Goal: Transaction & Acquisition: Purchase product/service

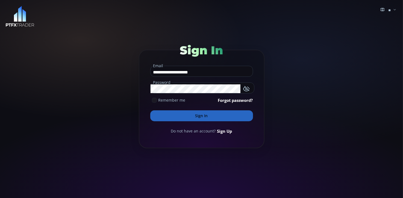
click at [155, 99] on icon at bounding box center [154, 100] width 5 height 5
click at [165, 113] on button "Sign In" at bounding box center [201, 115] width 103 height 11
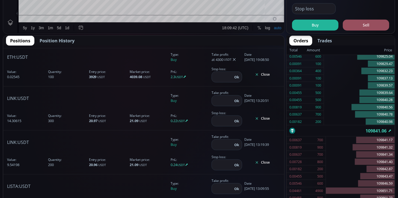
scroll to position [647, 0]
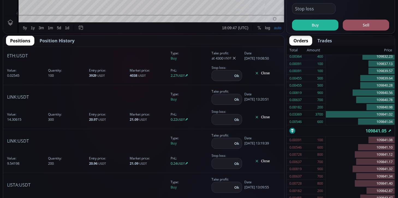
click at [261, 117] on button "Close" at bounding box center [262, 117] width 36 height 9
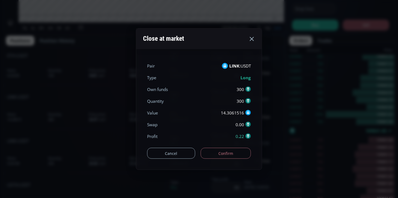
click at [224, 157] on button "Confirm" at bounding box center [226, 153] width 51 height 11
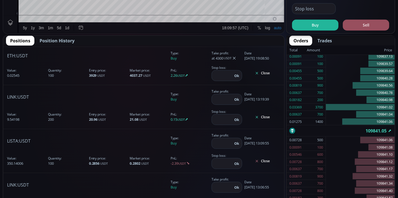
click at [269, 117] on button "Close" at bounding box center [262, 117] width 36 height 9
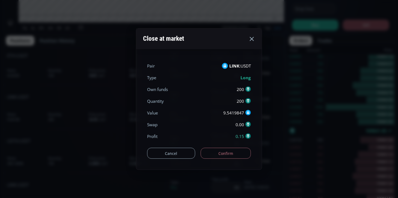
click at [217, 150] on button "Confirm" at bounding box center [226, 153] width 51 height 11
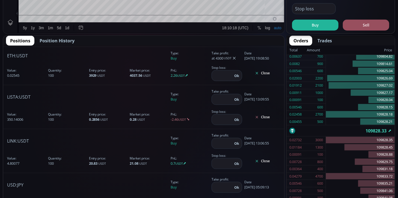
click at [259, 162] on button "Close" at bounding box center [262, 161] width 36 height 9
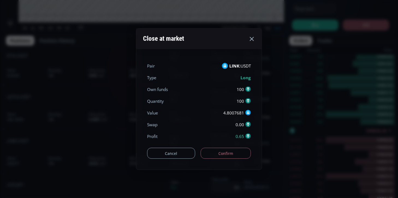
click at [237, 149] on button "Confirm" at bounding box center [226, 153] width 51 height 11
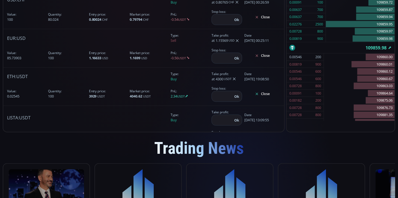
scroll to position [542, 0]
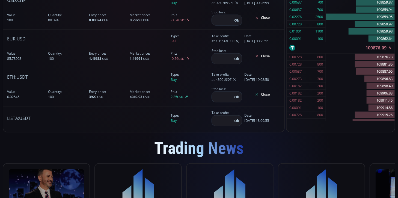
click at [268, 93] on button "Close" at bounding box center [262, 94] width 36 height 9
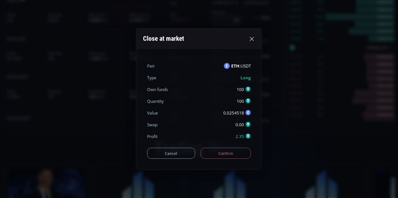
click at [235, 151] on button "Confirm" at bounding box center [226, 153] width 51 height 11
click at [231, 154] on div "Cancel Confirm" at bounding box center [199, 150] width 104 height 16
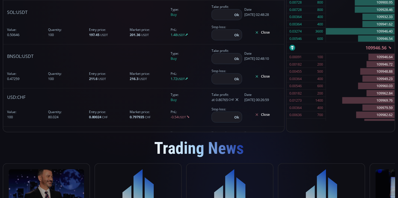
scroll to position [438, 0]
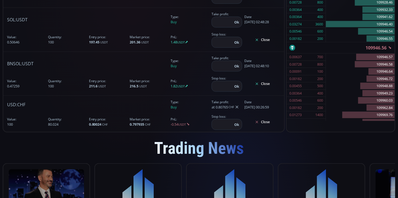
click at [256, 83] on button "Close" at bounding box center [262, 83] width 36 height 9
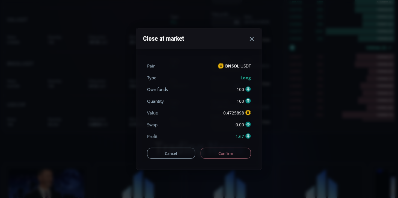
click at [229, 155] on button "Confirm" at bounding box center [226, 153] width 51 height 11
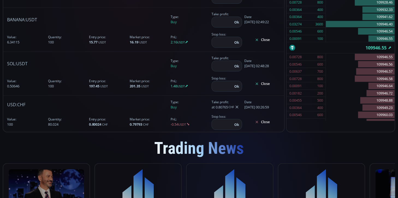
scroll to position [393, 0]
click at [263, 82] on button "Close" at bounding box center [262, 84] width 36 height 9
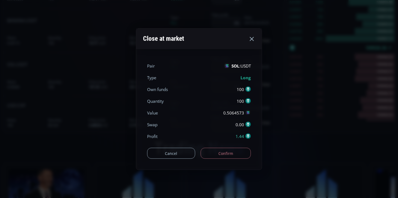
click at [230, 153] on button "Confirm" at bounding box center [226, 153] width 51 height 11
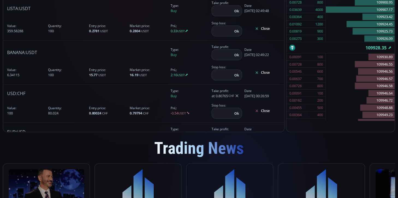
scroll to position [359, 0]
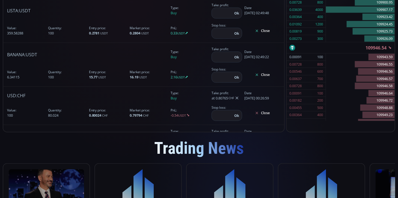
click at [265, 74] on button "Close" at bounding box center [262, 74] width 36 height 9
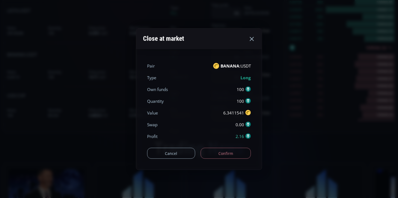
click at [232, 153] on button "Confirm" at bounding box center [226, 153] width 51 height 11
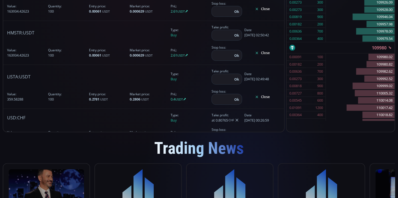
scroll to position [289, 0]
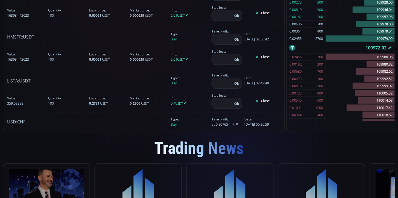
click at [262, 59] on button "Close" at bounding box center [262, 57] width 36 height 9
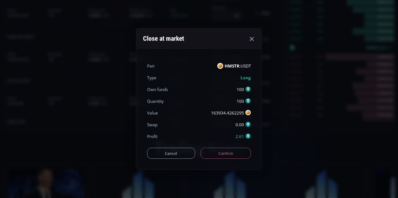
click at [228, 156] on button "Confirm" at bounding box center [226, 153] width 51 height 11
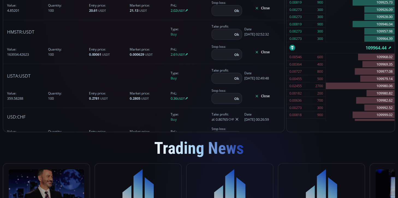
scroll to position [250, 0]
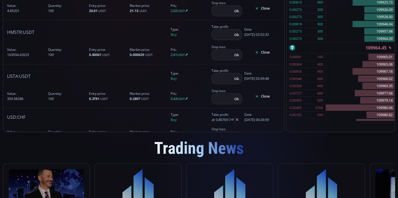
click at [262, 54] on button "Close" at bounding box center [262, 52] width 36 height 9
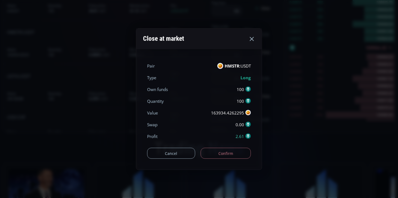
click at [217, 153] on button "Confirm" at bounding box center [226, 153] width 51 height 11
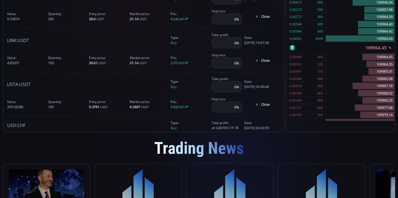
scroll to position [195, 0]
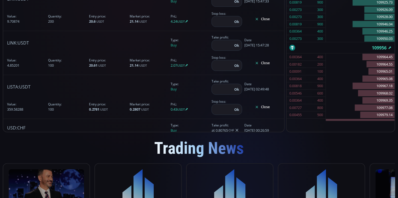
click at [264, 63] on button "Close" at bounding box center [262, 63] width 36 height 9
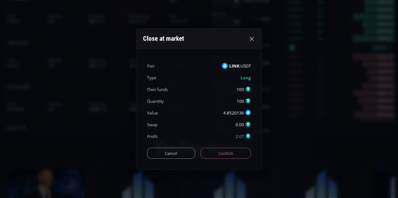
click at [221, 156] on button "Confirm" at bounding box center [226, 153] width 51 height 11
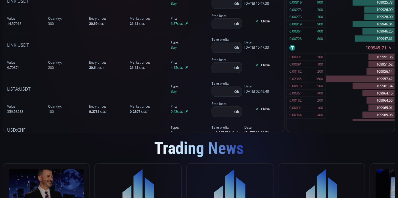
scroll to position [147, 0]
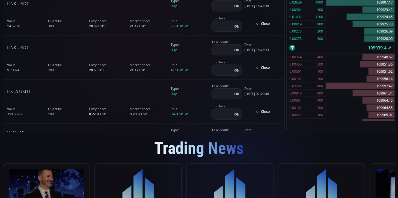
click at [262, 65] on button "Close" at bounding box center [262, 67] width 36 height 9
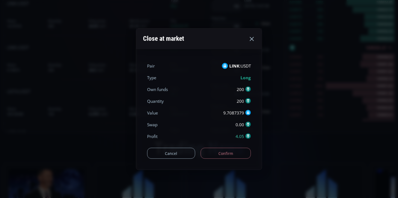
click at [229, 155] on button "Confirm" at bounding box center [226, 153] width 51 height 11
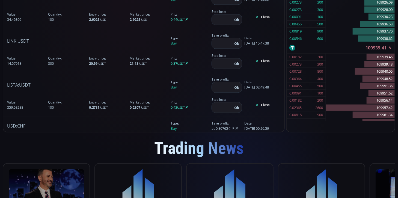
scroll to position [106, 0]
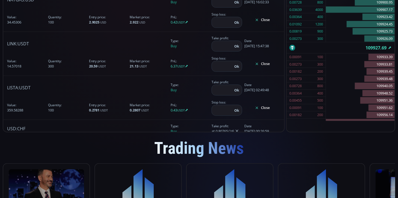
click at [255, 64] on icon at bounding box center [257, 64] width 4 height 4
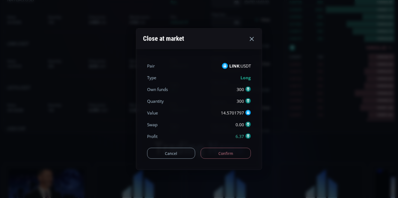
click at [233, 157] on button "Confirm" at bounding box center [226, 153] width 51 height 11
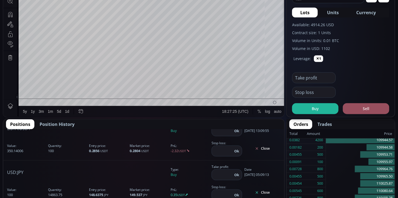
scroll to position [296, 0]
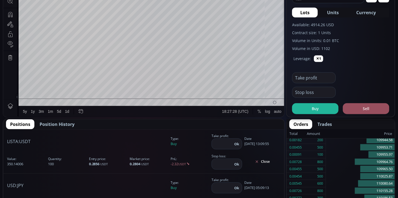
click at [15, 143] on b "LISTA" at bounding box center [12, 141] width 11 height 6
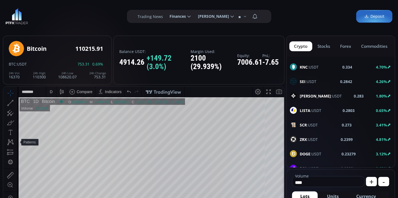
scroll to position [515, 0]
click at [313, 107] on span "LISTA :USDT" at bounding box center [311, 110] width 22 height 6
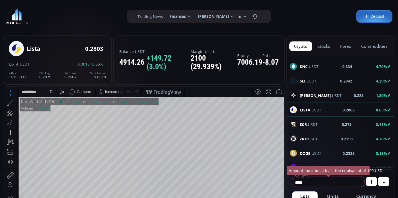
click at [365, 197] on span "Currency" at bounding box center [366, 196] width 20 height 7
click at [338, 184] on input "********" at bounding box center [319, 182] width 54 height 9
type input "*"
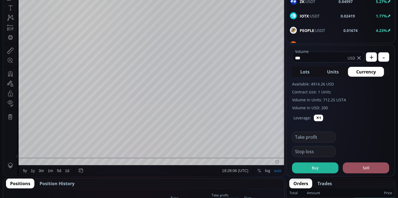
scroll to position [125, 0]
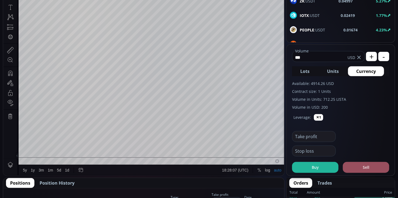
type input "***"
click at [321, 166] on button "Buy" at bounding box center [315, 167] width 46 height 11
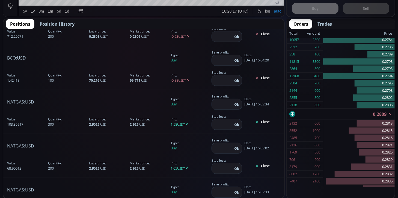
scroll to position [0, 0]
